Goal: Check status: Check status

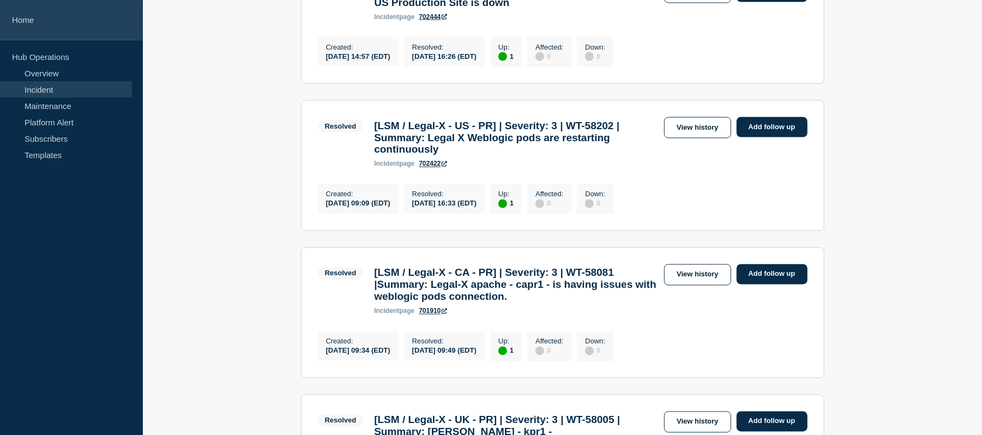
scroll to position [1326, 0]
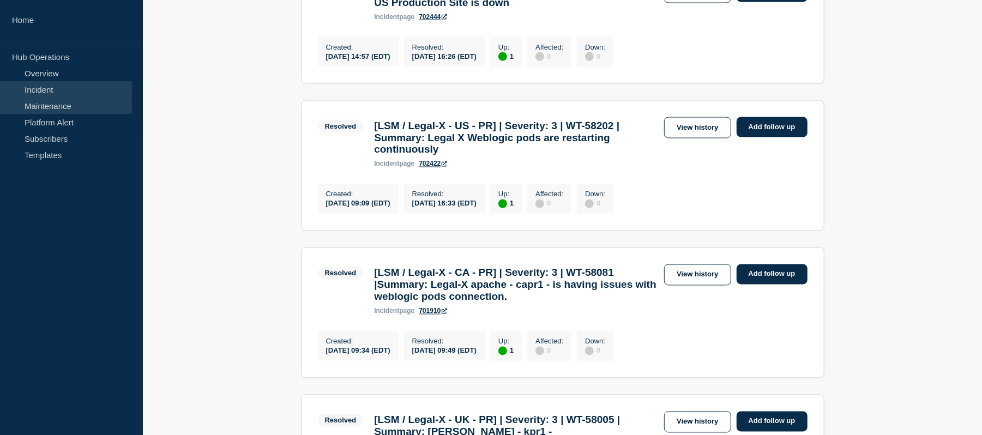
click at [53, 105] on link "Maintenance" at bounding box center [66, 106] width 132 height 16
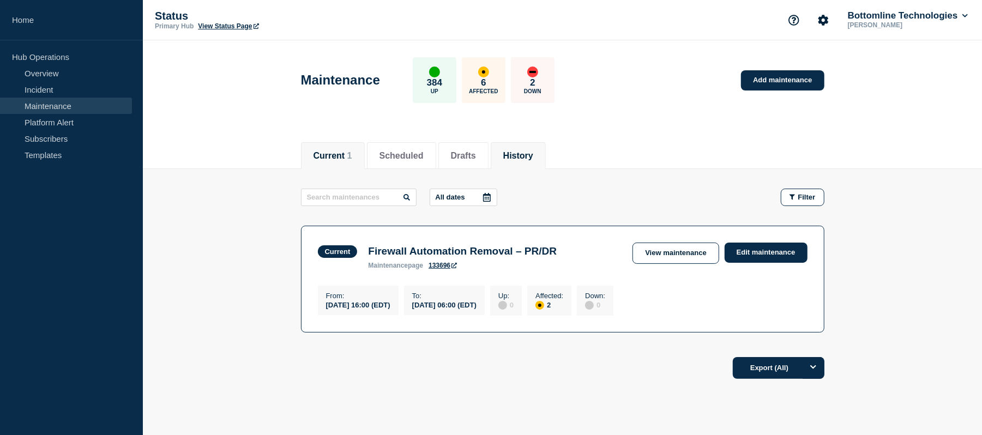
click at [532, 152] on button "History" at bounding box center [518, 156] width 30 height 10
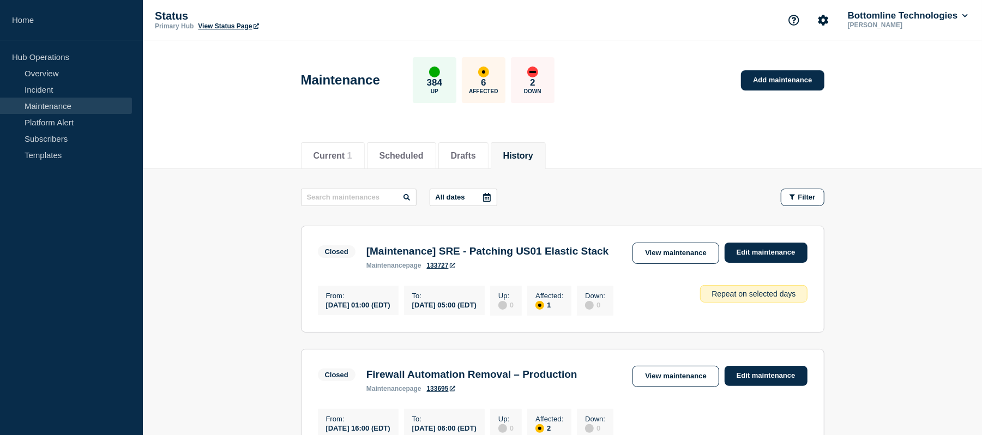
click at [483, 198] on div at bounding box center [487, 197] width 20 height 16
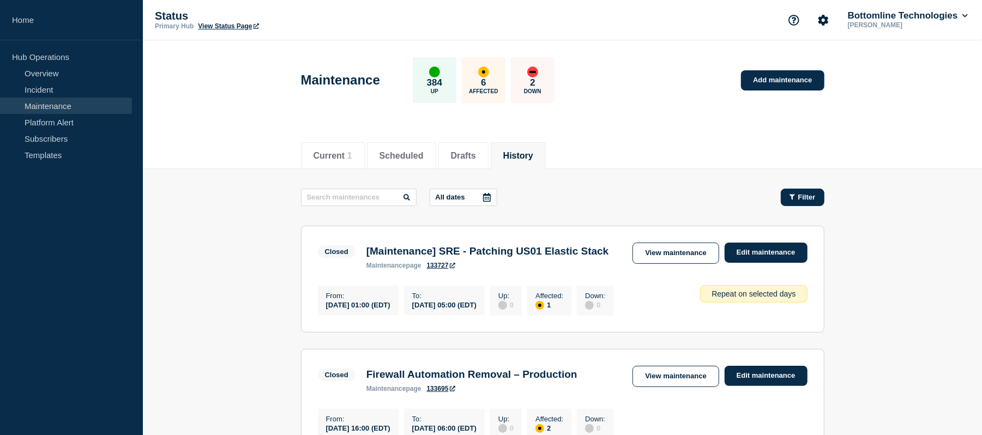
click at [799, 198] on span "Filter" at bounding box center [806, 197] width 17 height 8
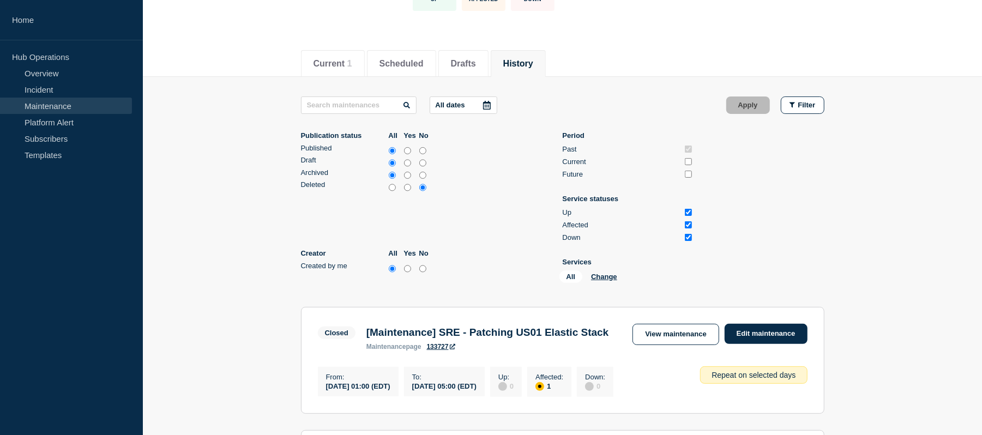
scroll to position [104, 0]
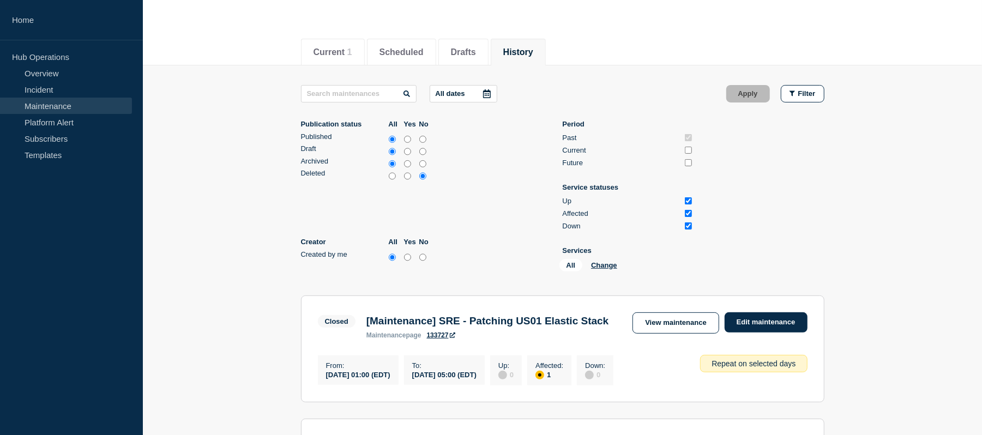
click at [607, 269] on div "All Change" at bounding box center [613, 267] width 109 height 17
click at [613, 264] on button "Change" at bounding box center [604, 265] width 26 height 8
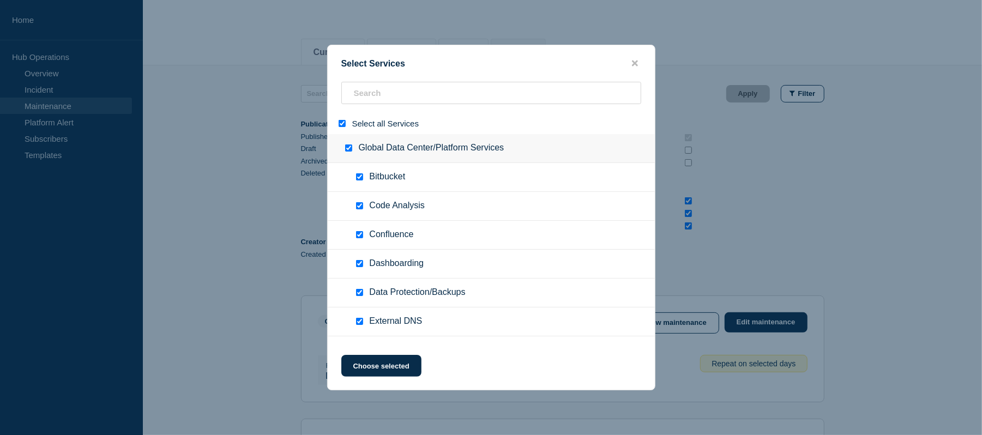
click at [343, 127] on input "select all" at bounding box center [342, 123] width 7 height 7
checkbox input "false"
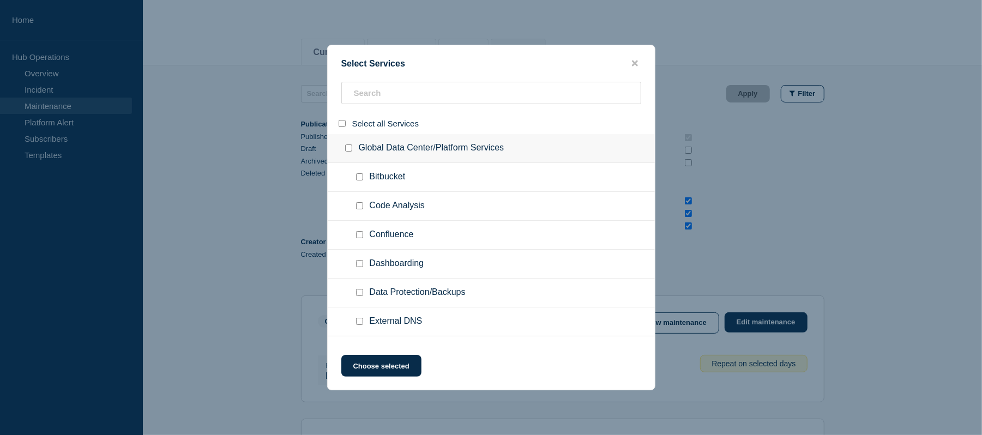
checkbox input "false"
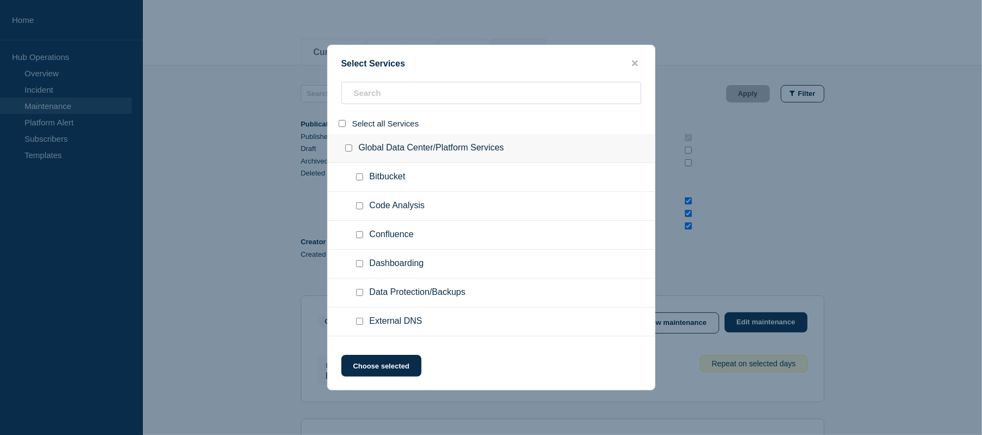
checkbox input "false"
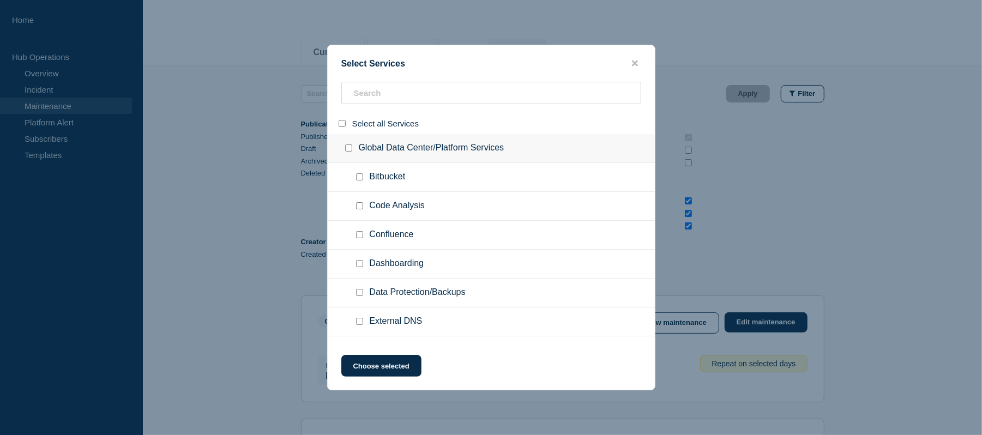
checkbox input "false"
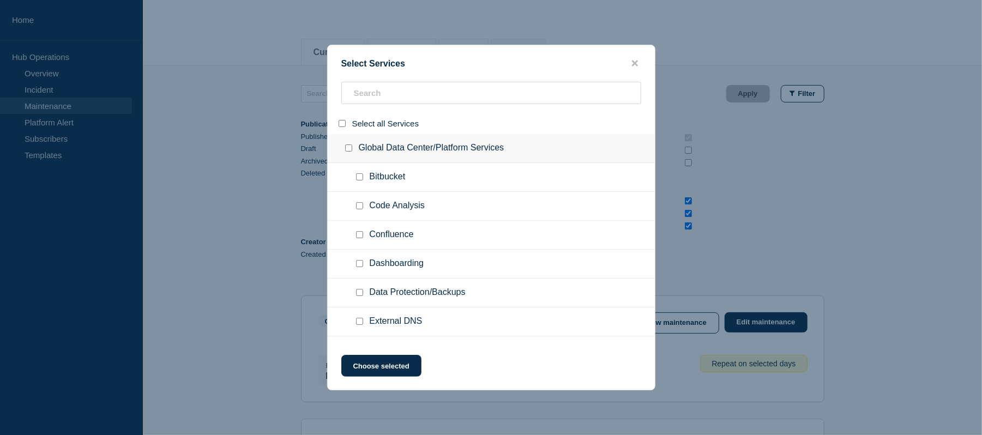
checkbox input "false"
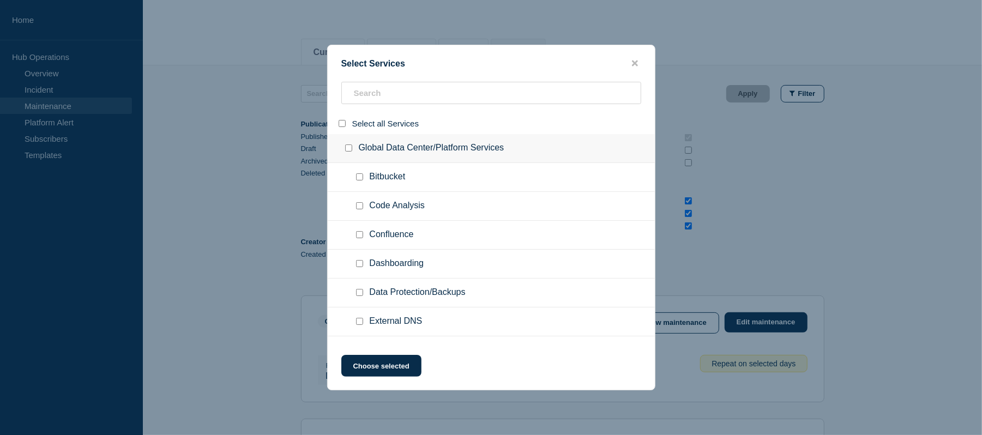
checkbox input "false"
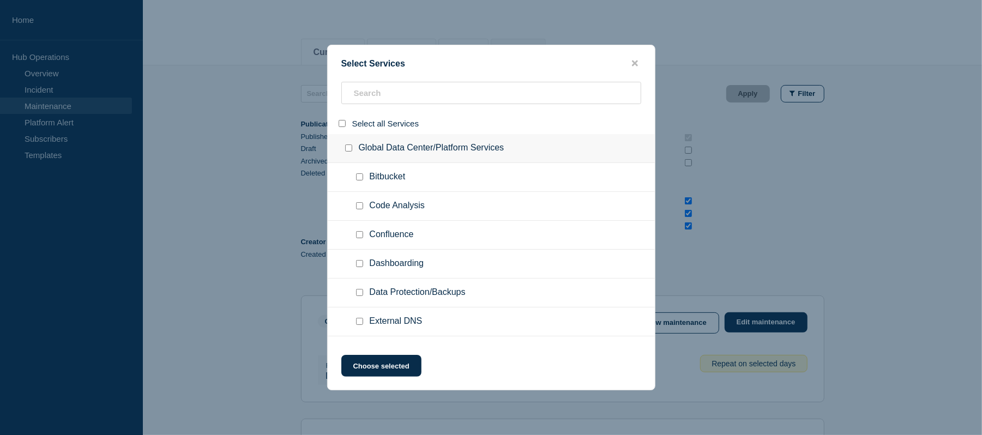
checkbox input "false"
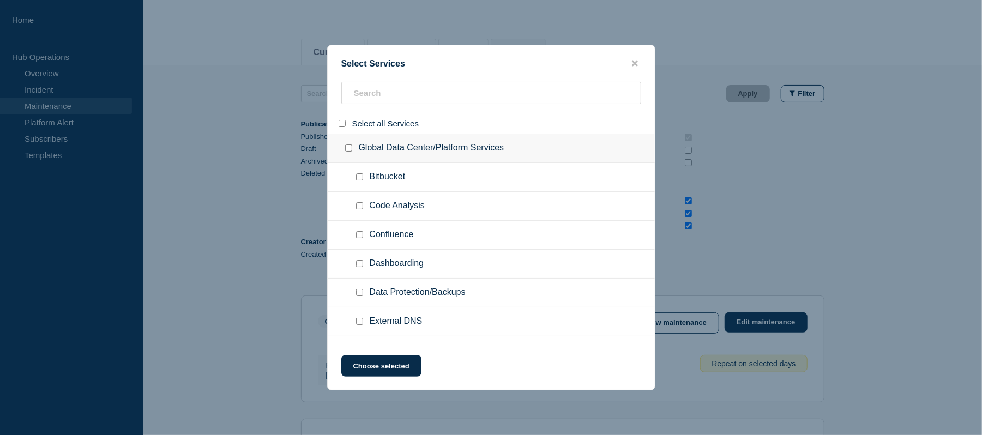
checkbox input "false"
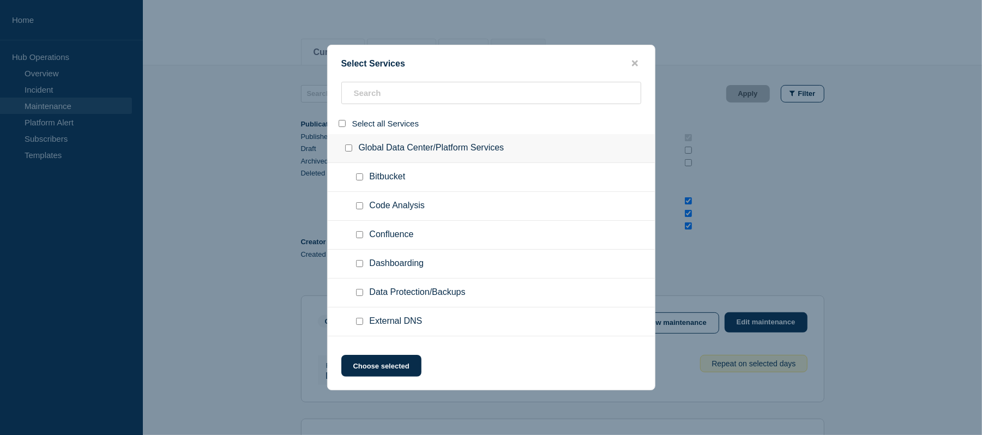
checkbox input "false"
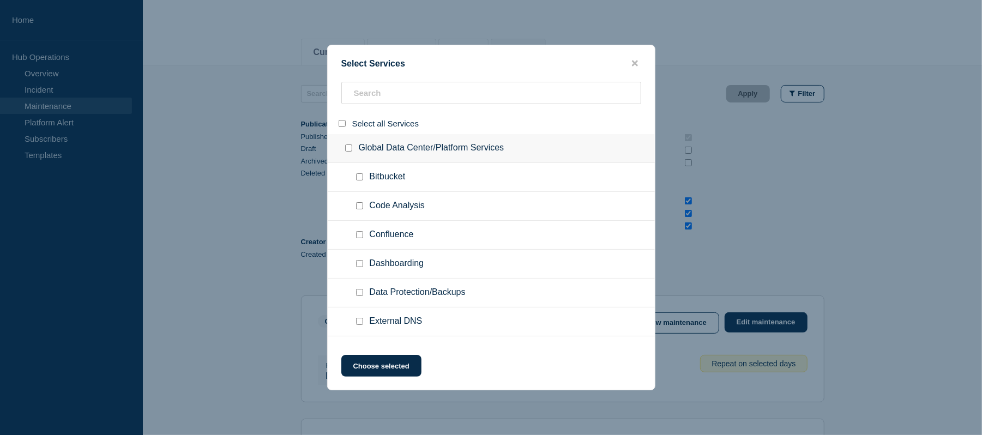
checkbox input "false"
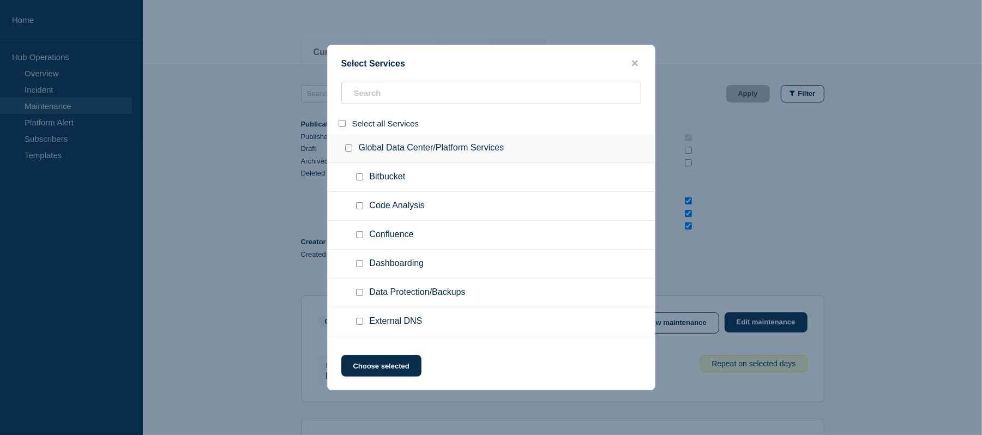
checkbox input "false"
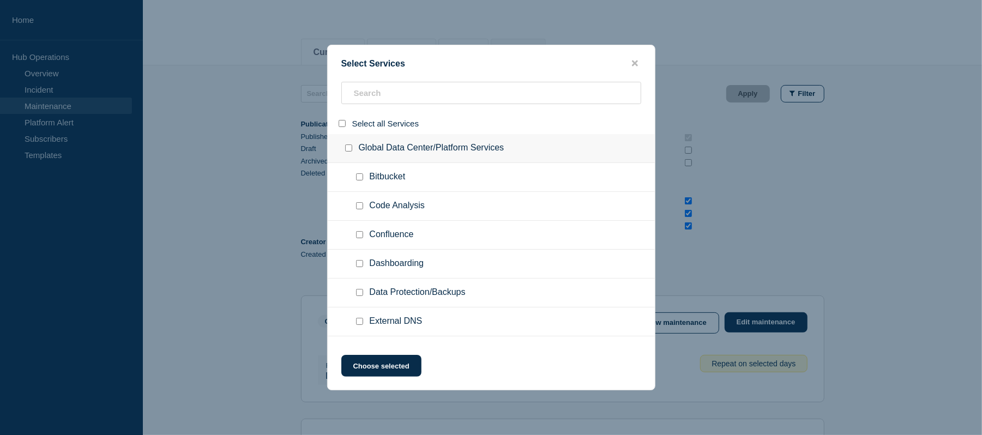
checkbox input "false"
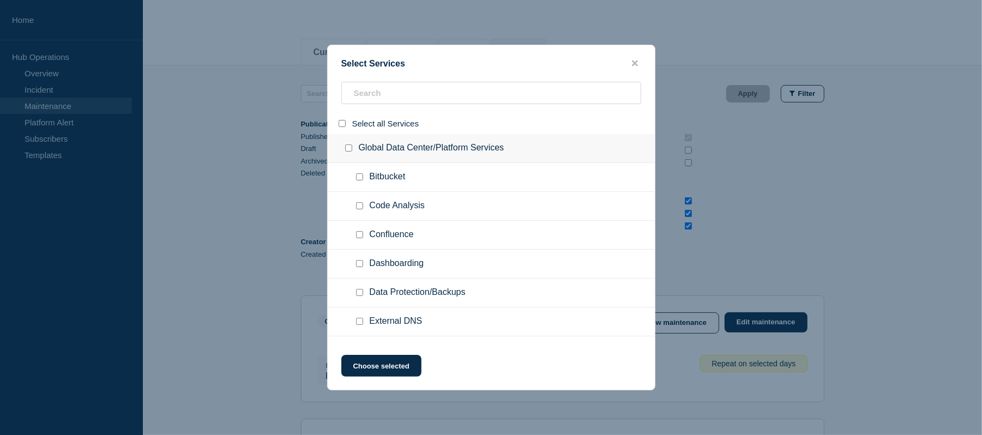
checkbox input "false"
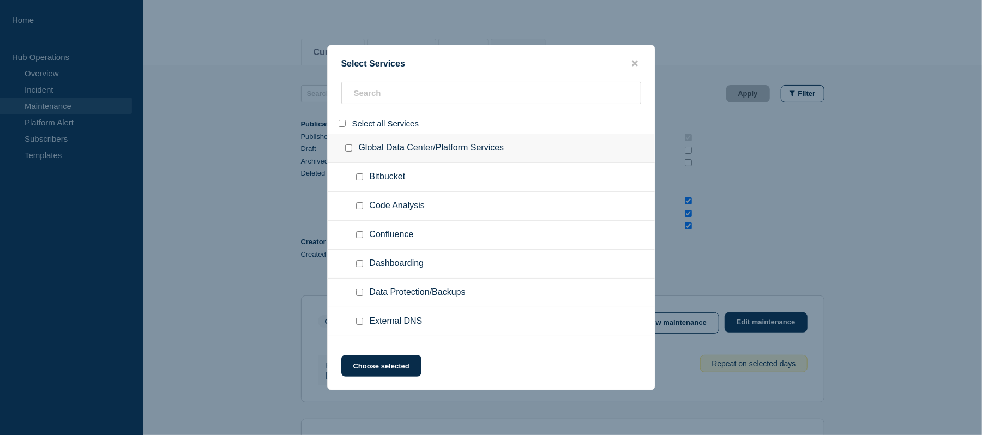
checkbox input "false"
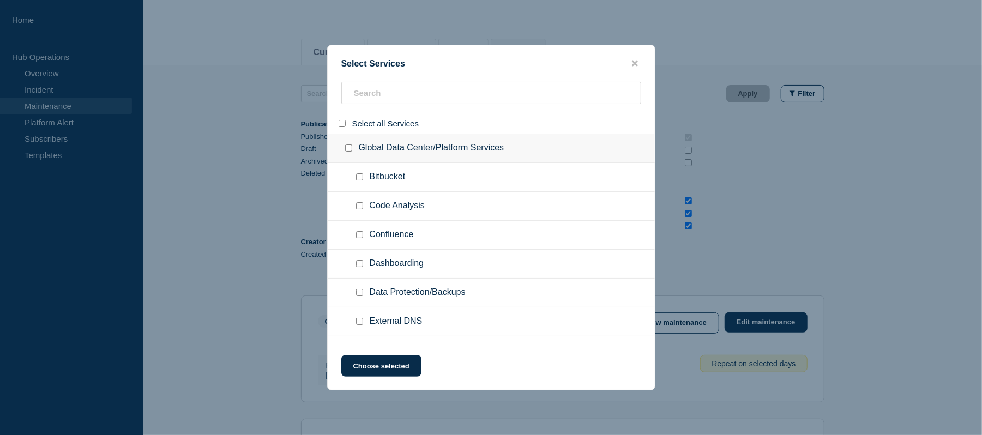
checkbox input "false"
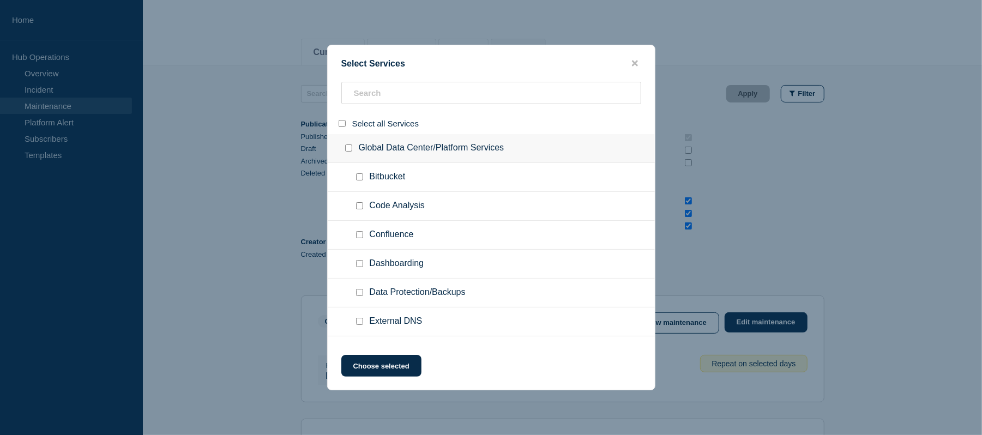
checkbox input "false"
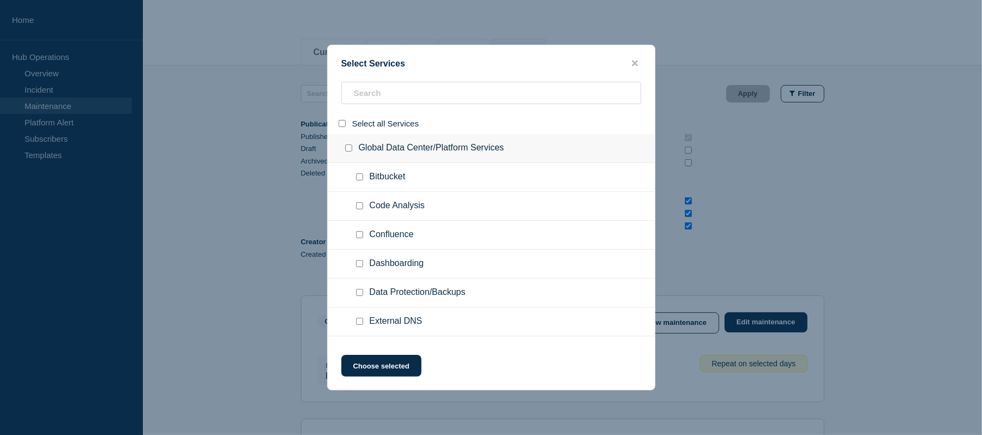
checkbox input "false"
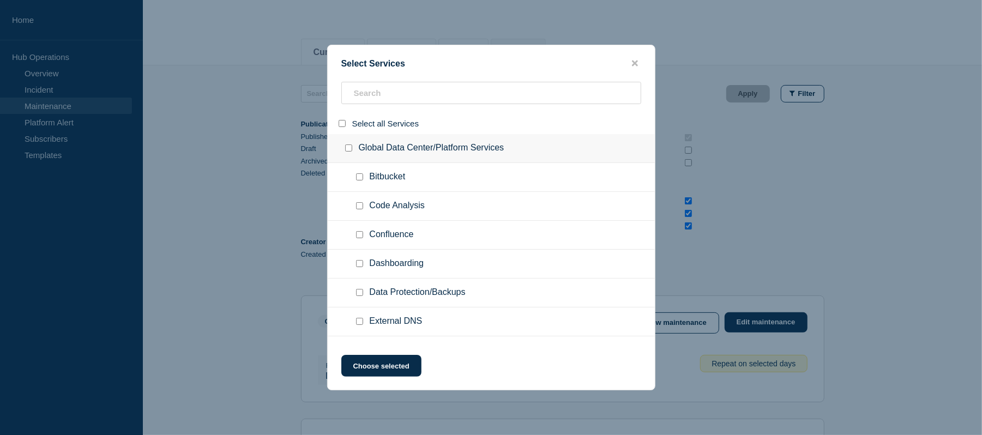
checkbox input "false"
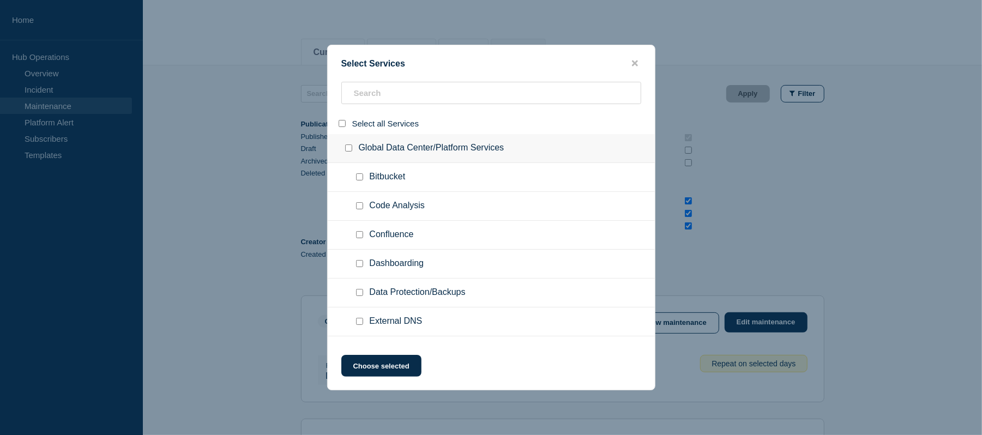
checkbox input "false"
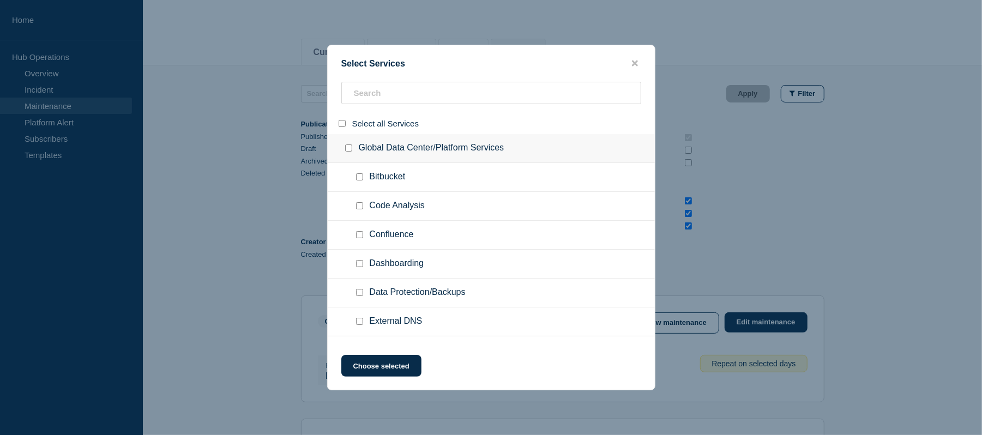
checkbox input "false"
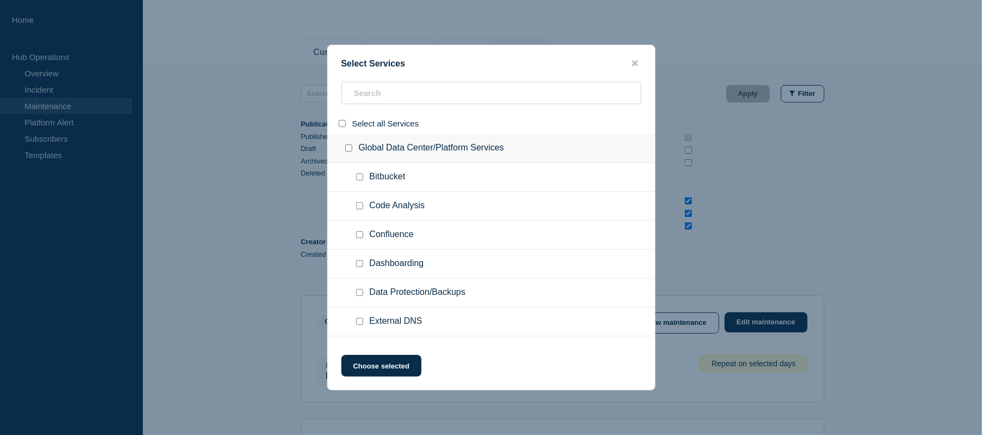
checkbox input "false"
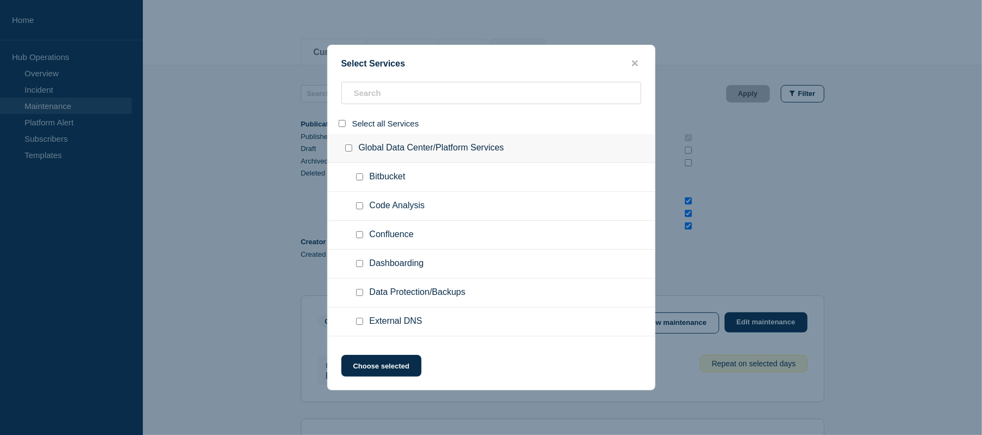
checkbox input "false"
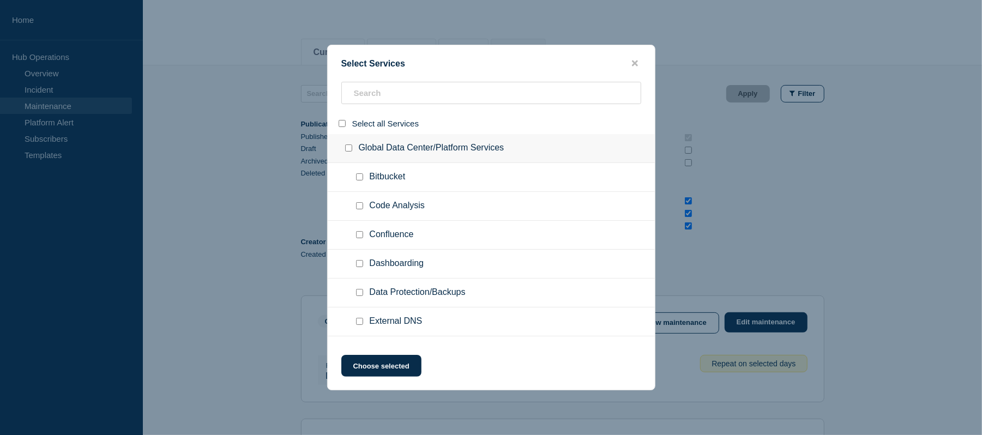
checkbox input "false"
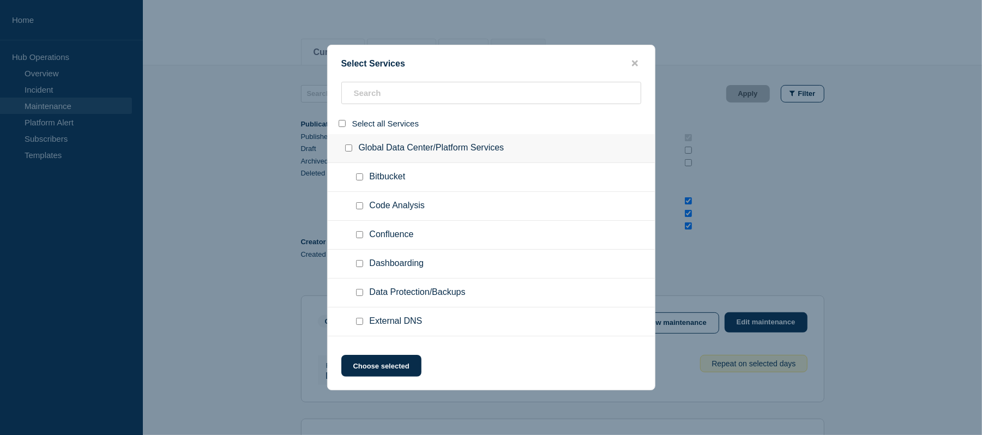
checkbox input "false"
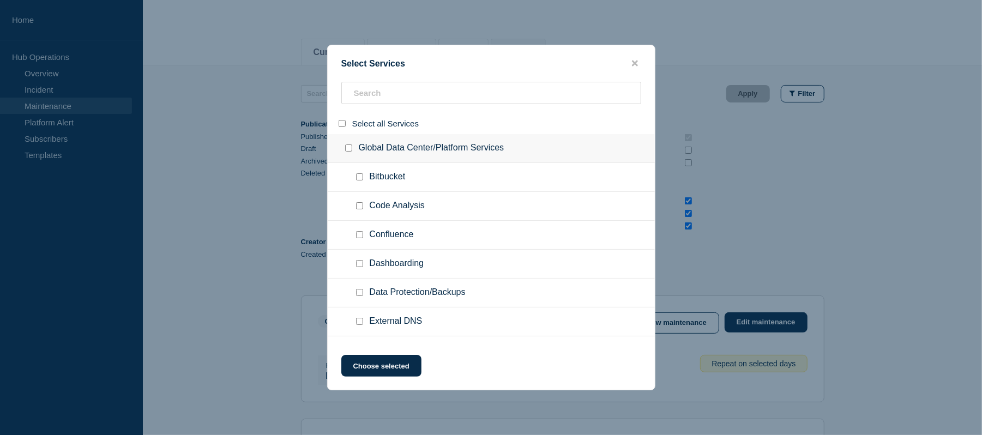
checkbox input "false"
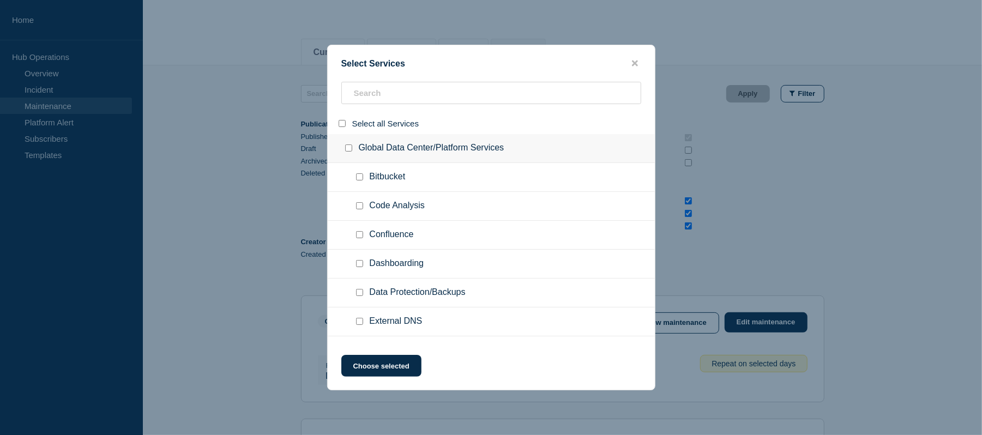
checkbox input "false"
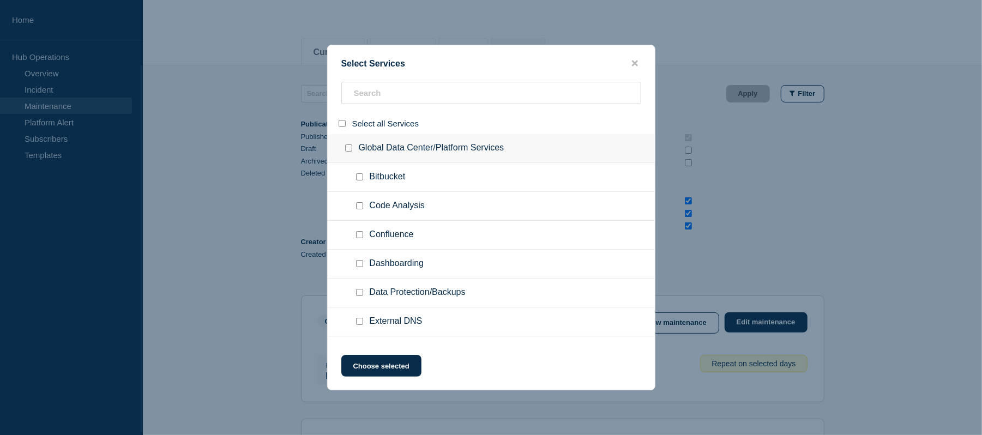
checkbox input "false"
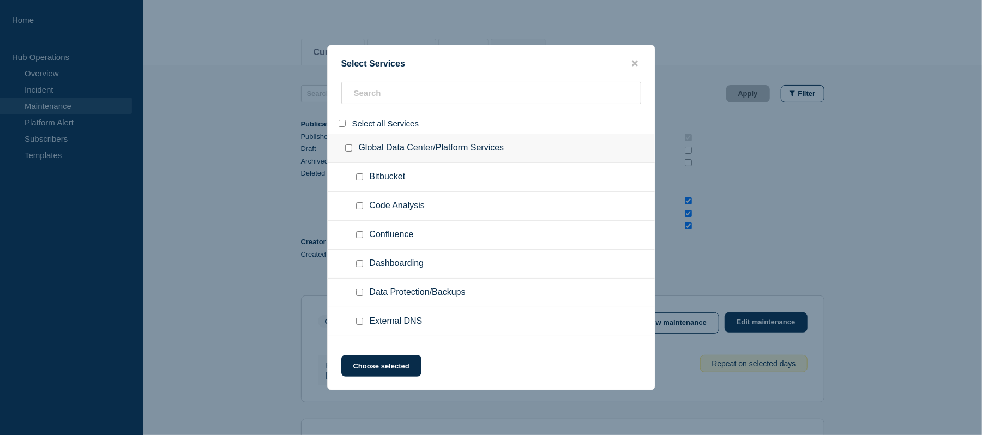
checkbox input "false"
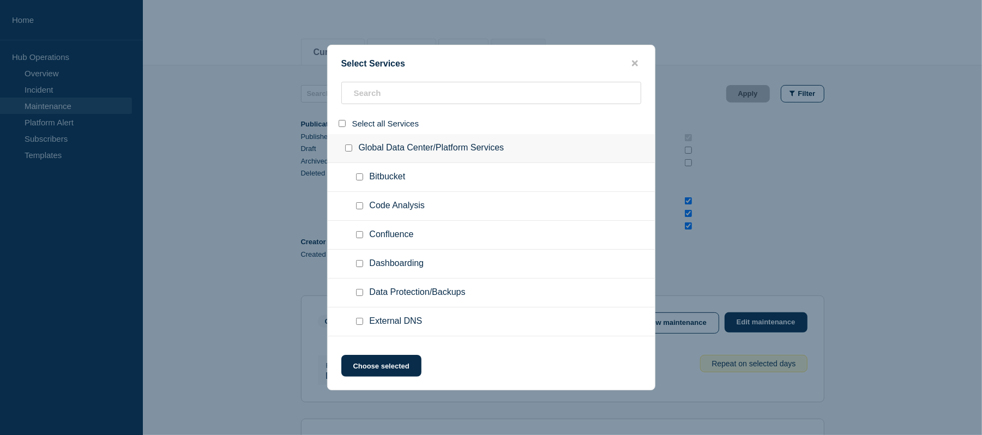
checkbox input "false"
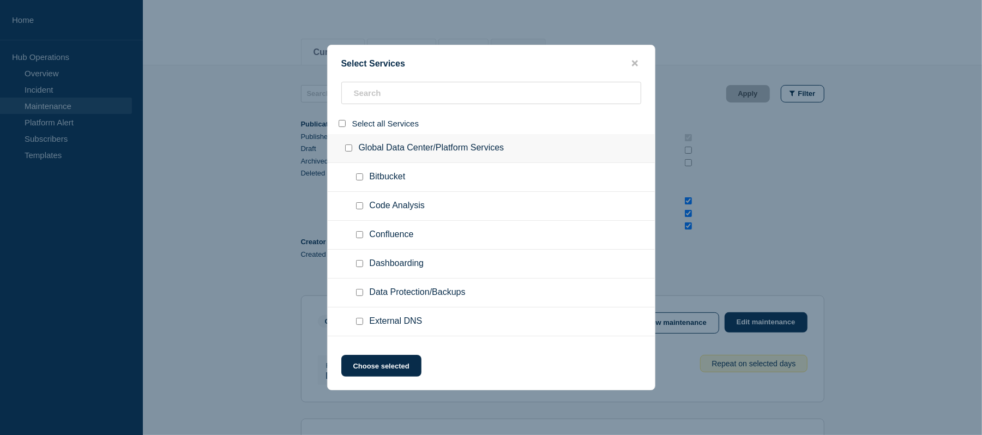
checkbox input "false"
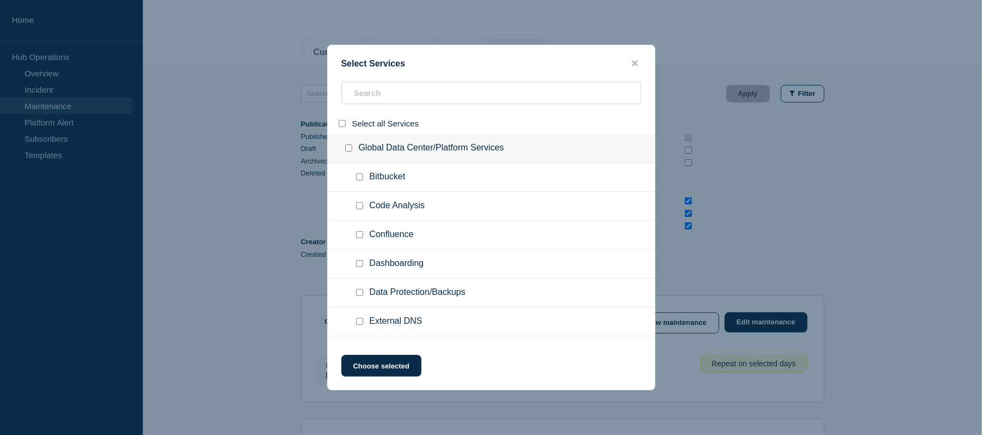
checkbox input "false"
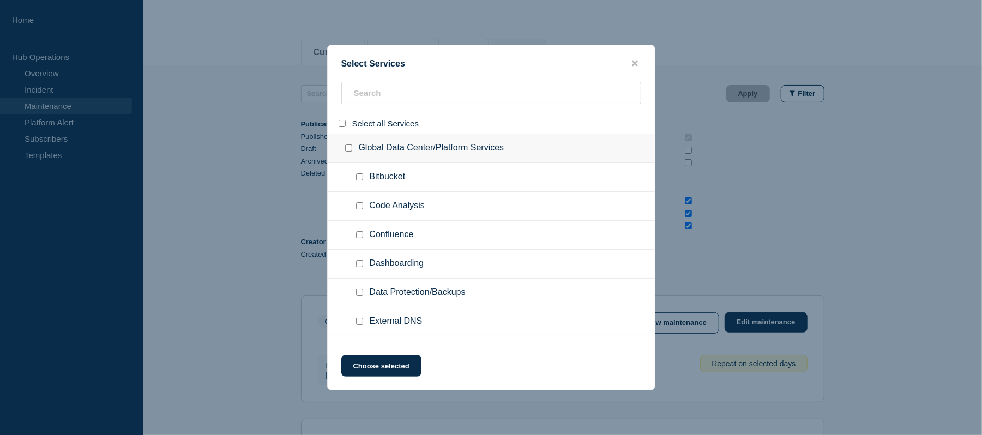
checkbox input "false"
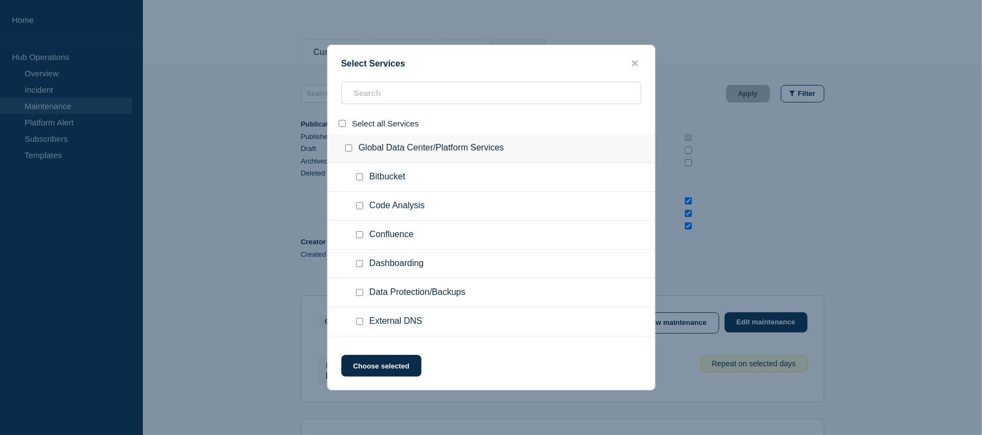
checkbox input "false"
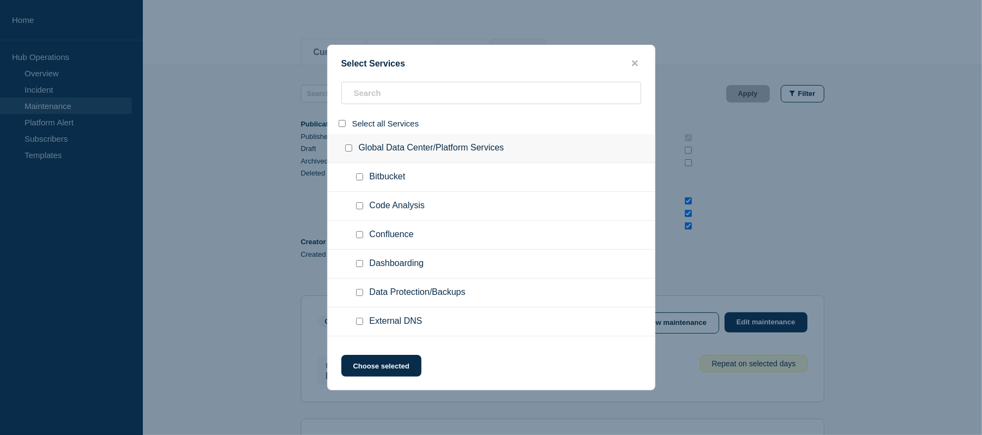
checkbox input "false"
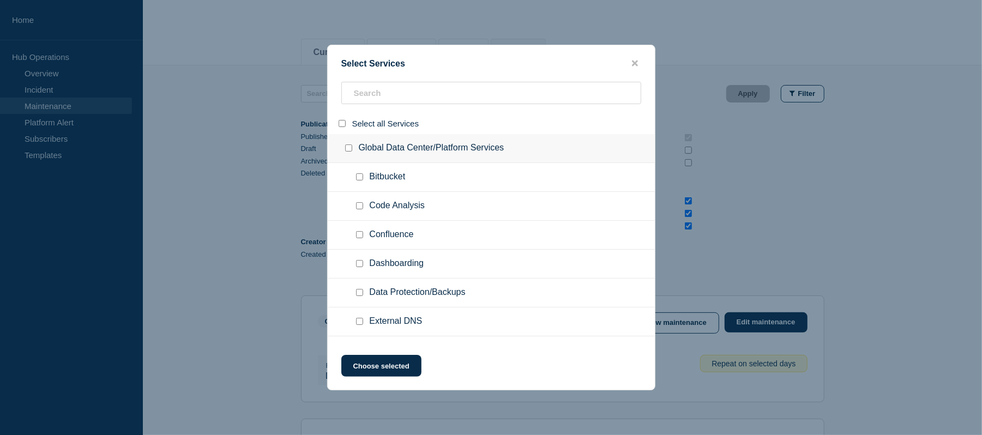
checkbox input "false"
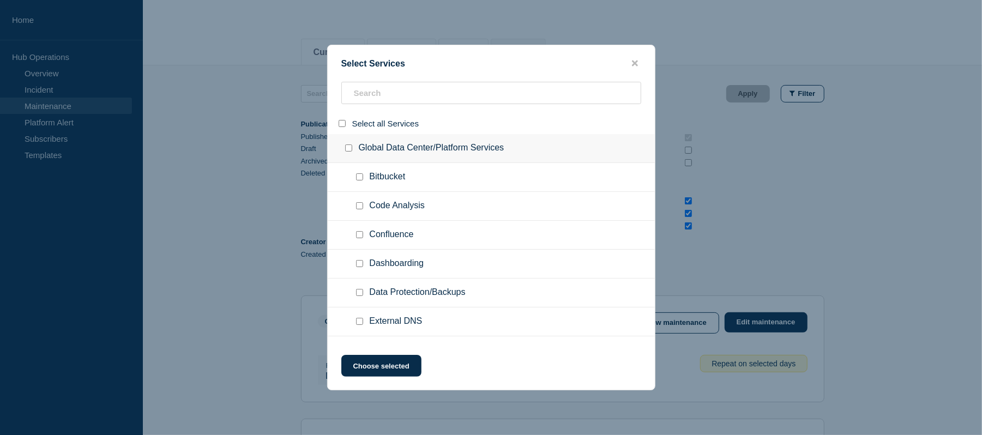
checkbox input "false"
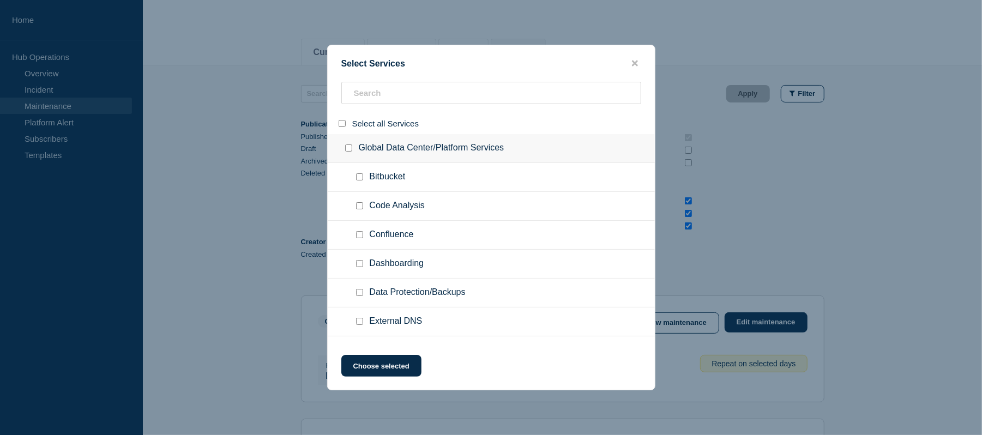
checkbox input "false"
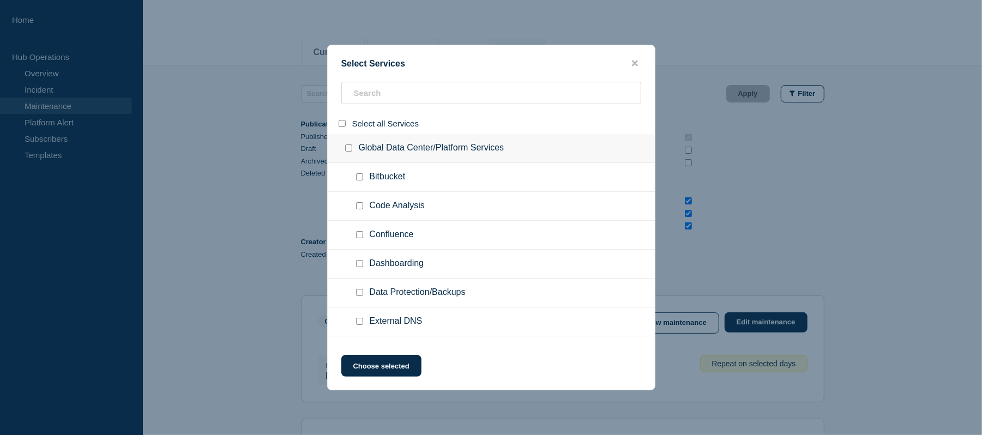
checkbox input "false"
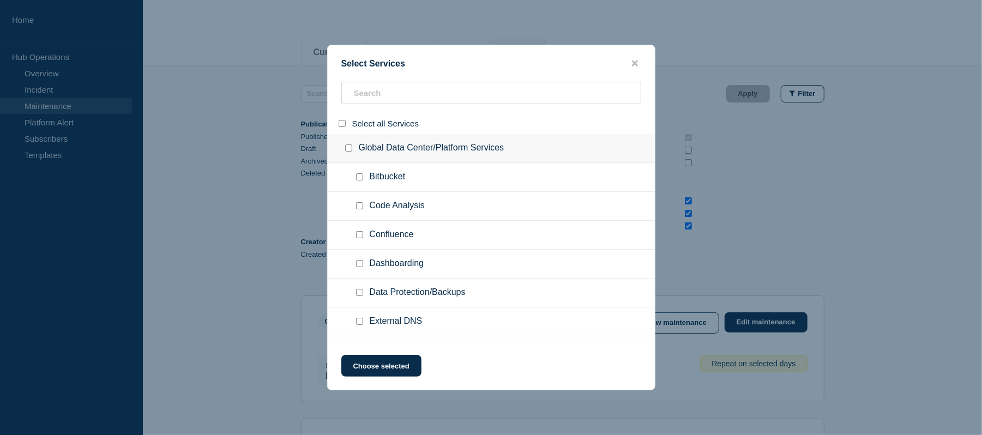
checkbox input "false"
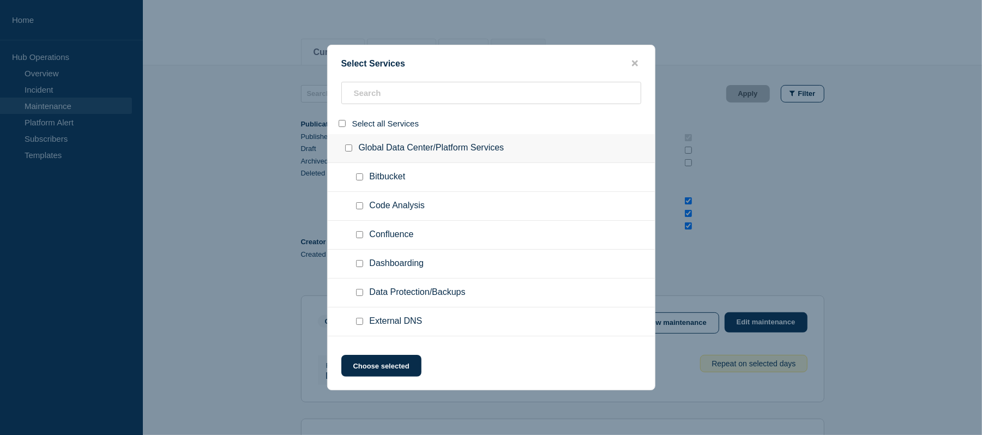
checkbox input "false"
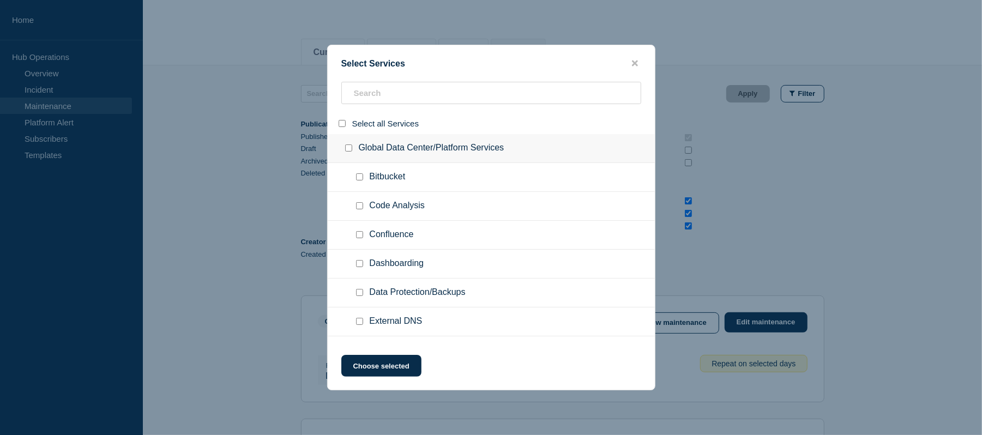
checkbox input "false"
click at [383, 87] on input "search" at bounding box center [491, 93] width 300 height 22
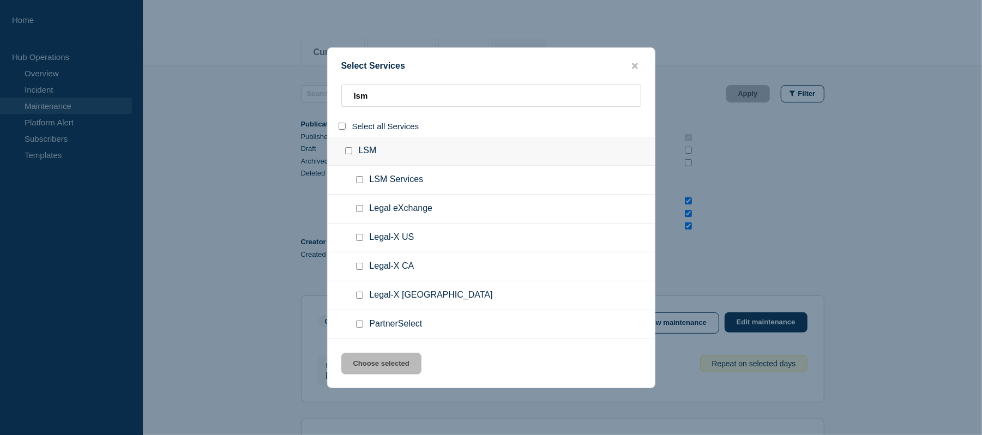
click at [347, 151] on input "group: LSM" at bounding box center [348, 150] width 7 height 7
click at [386, 367] on button "Choose selected" at bounding box center [381, 364] width 80 height 22
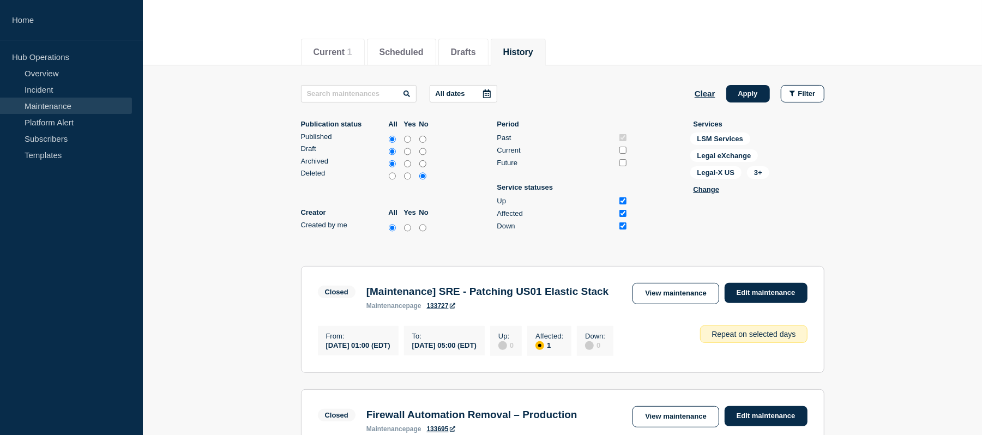
click at [488, 92] on icon at bounding box center [486, 93] width 9 height 9
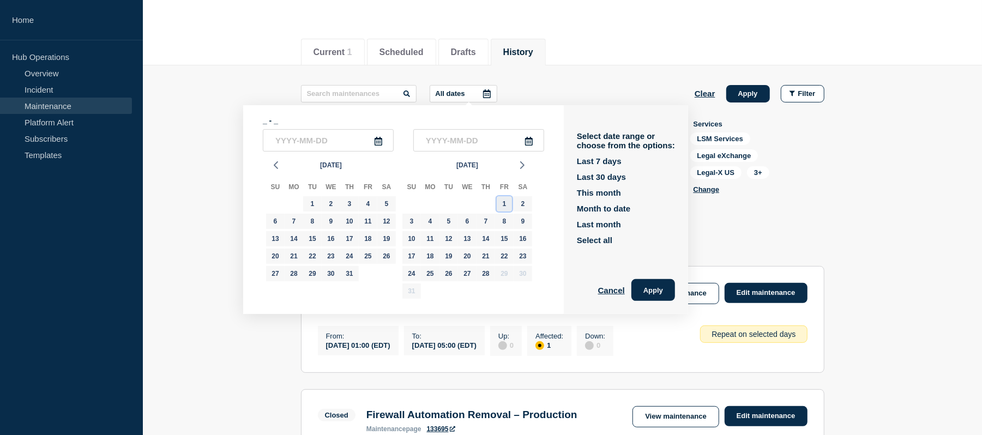
click at [505, 198] on div "1" at bounding box center [504, 203] width 15 height 15
click at [487, 275] on div "28" at bounding box center [485, 273] width 15 height 15
click at [655, 298] on button "Apply" at bounding box center [653, 290] width 44 height 22
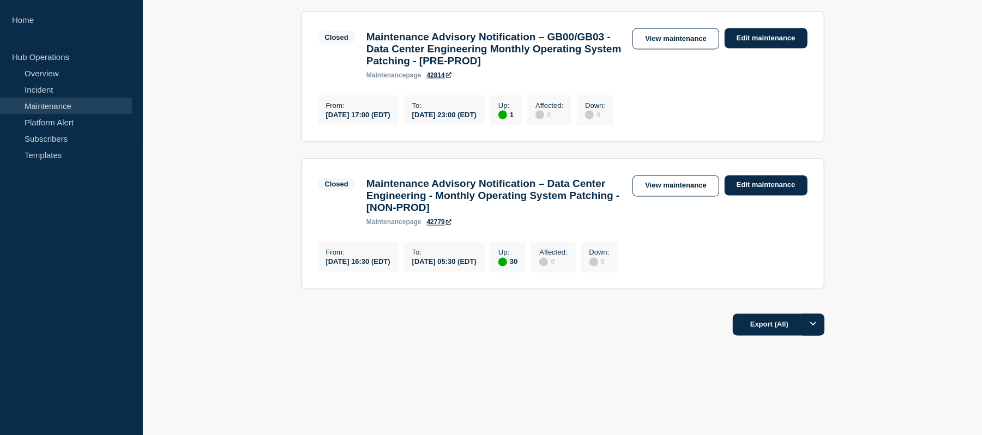
scroll to position [1526, 0]
